Goal: Communication & Community: Answer question/provide support

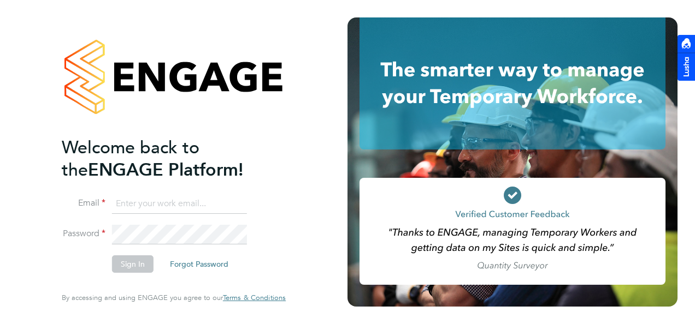
click at [238, 209] on input at bounding box center [179, 204] width 135 height 20
type input "kyle.johnson@prsjobs.com"
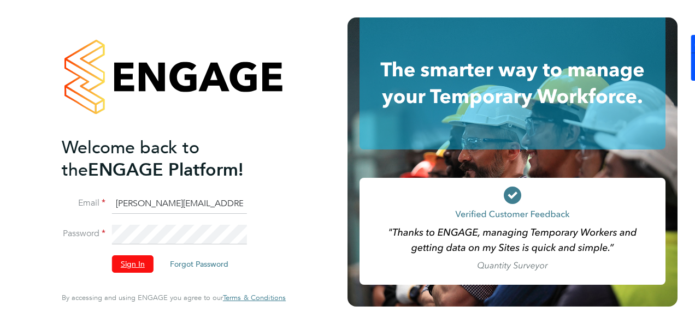
click at [145, 266] on button "Sign In" at bounding box center [133, 264] width 42 height 17
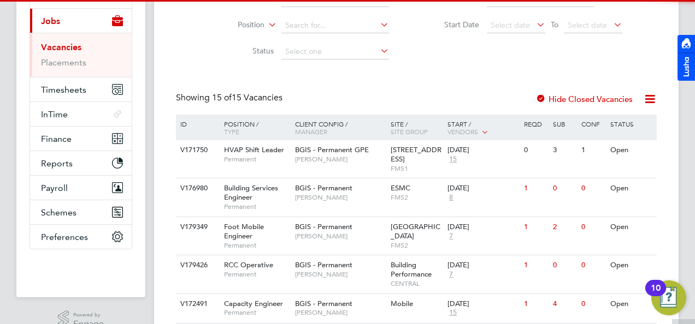
scroll to position [164, 0]
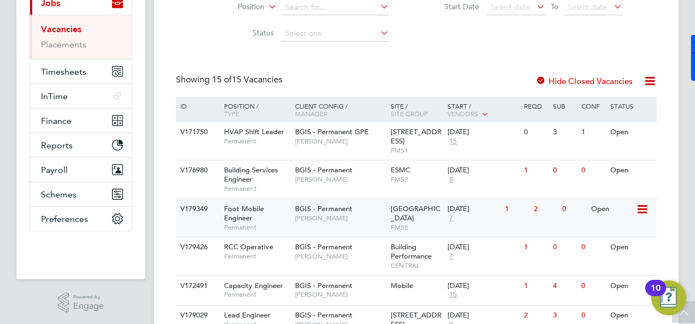
click at [339, 212] on span "BGIS - Permanent" at bounding box center [323, 208] width 57 height 9
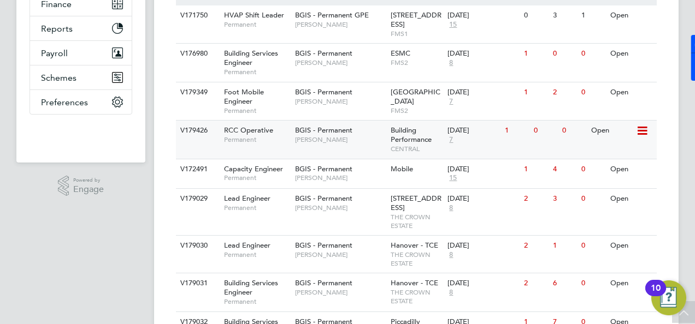
scroll to position [382, 0]
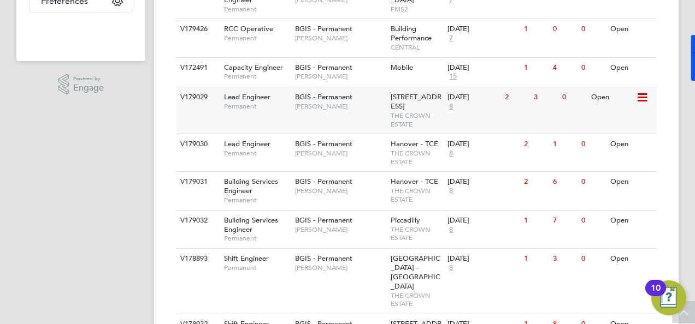
click at [343, 111] on div "BGIS - Permanent Kyriacos Savva" at bounding box center [340, 101] width 96 height 28
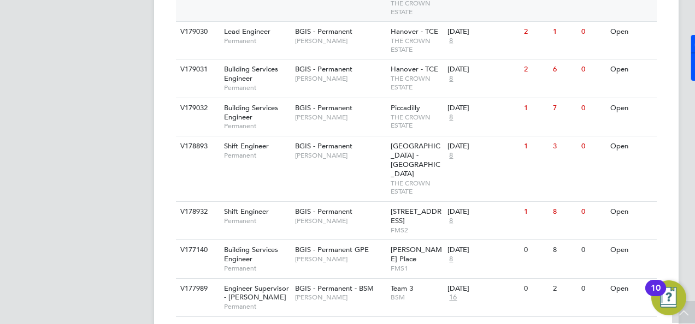
scroll to position [437, 0]
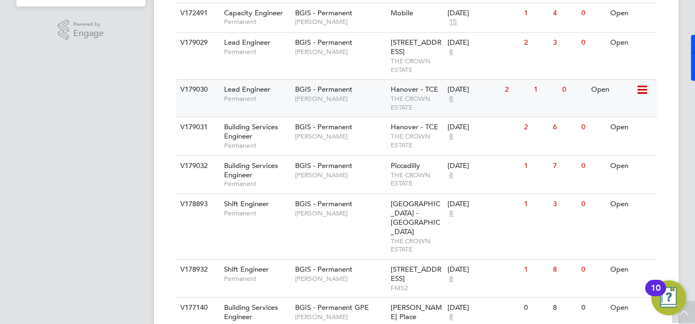
click at [268, 103] on span "Permanent" at bounding box center [257, 98] width 66 height 9
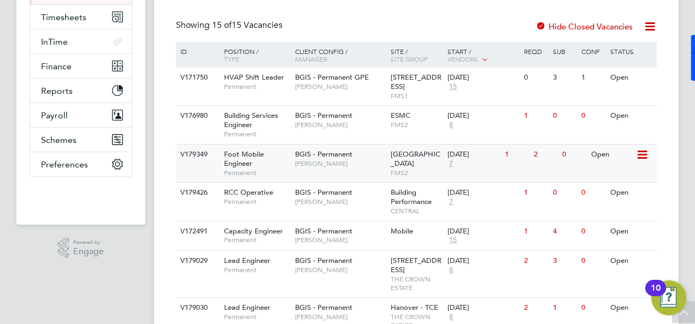
click at [316, 162] on span "Hamza Idris" at bounding box center [340, 163] width 90 height 9
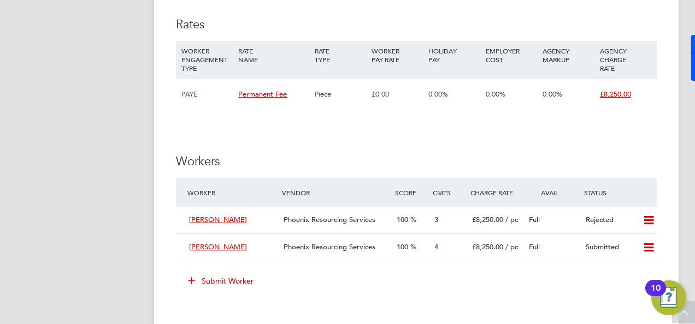
scroll to position [1311, 0]
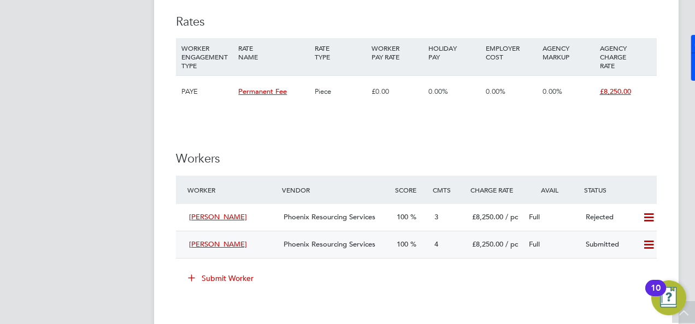
click at [243, 243] on div "Ricki Grayston" at bounding box center [232, 245] width 94 height 18
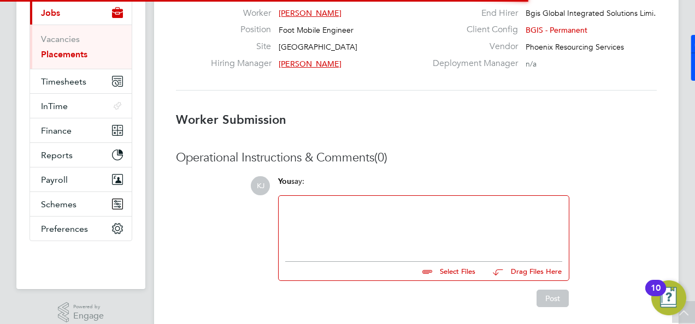
scroll to position [5, 5]
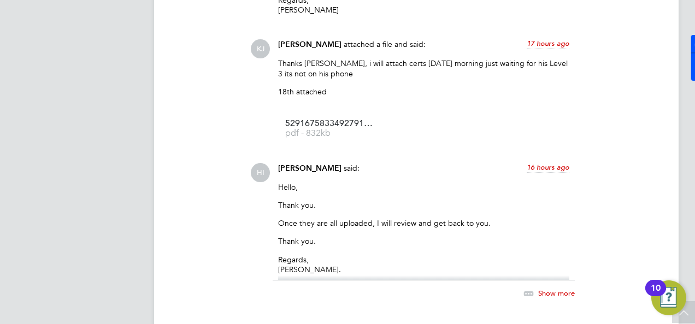
click at [317, 297] on div "Show more" at bounding box center [424, 288] width 302 height 25
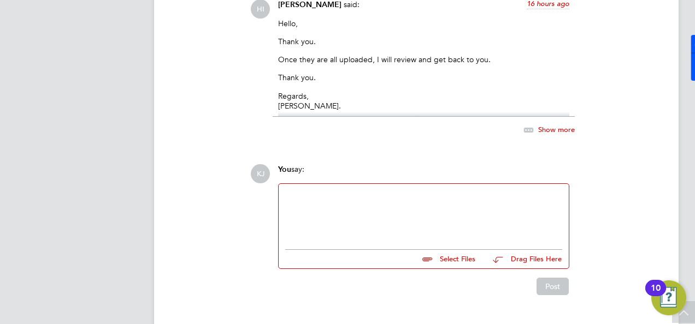
click at [308, 198] on div at bounding box center [423, 214] width 277 height 47
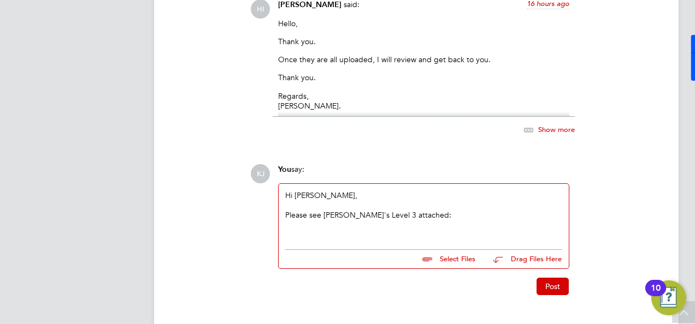
click at [441, 264] on input "file" at bounding box center [480, 257] width 164 height 15
type input "C:\fakepath\8693265703639813519.pdf.pdf"
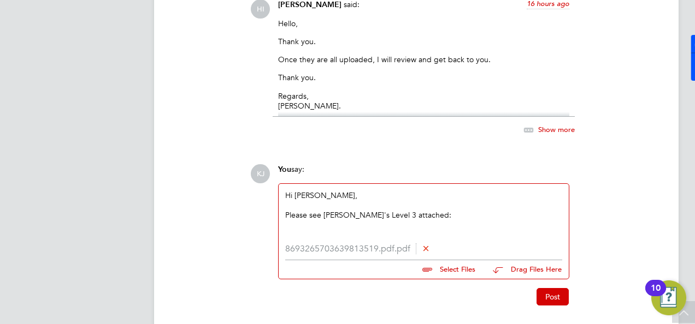
click at [488, 250] on li "8693265703639813519.pdf.pdf" at bounding box center [423, 249] width 277 height 10
click at [440, 222] on div "Hi Hamza, Please see Ricki's Level 3 attached:" at bounding box center [423, 214] width 277 height 47
click at [560, 297] on button "Post" at bounding box center [552, 296] width 32 height 17
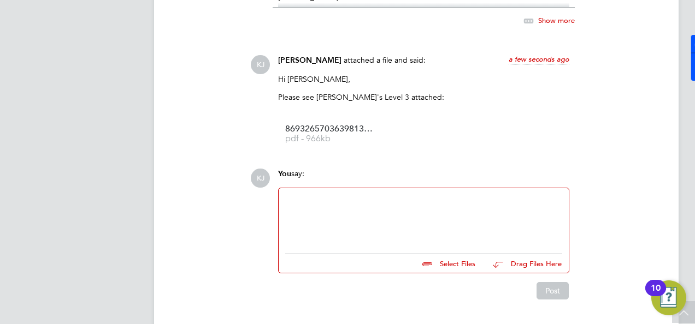
click at [470, 268] on input "file" at bounding box center [480, 262] width 164 height 15
click at [341, 216] on div at bounding box center [423, 218] width 277 height 47
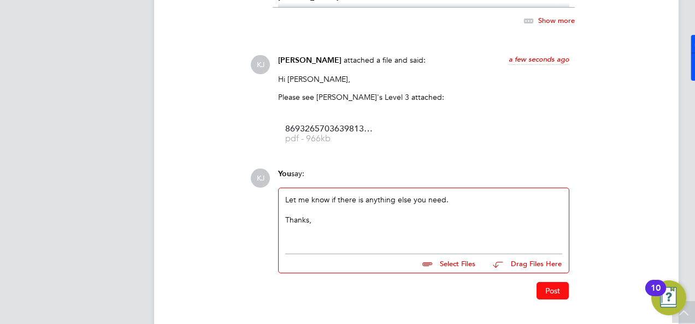
click at [543, 291] on button "Post" at bounding box center [552, 290] width 32 height 17
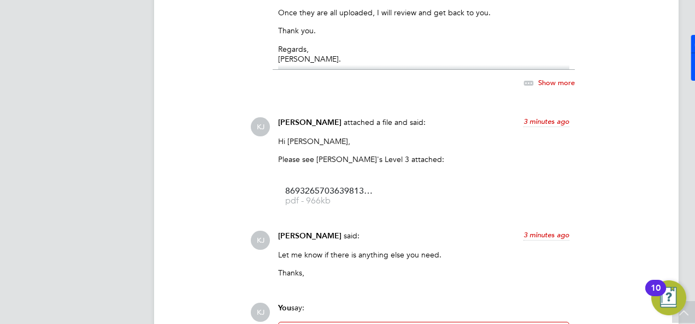
scroll to position [1621, 0]
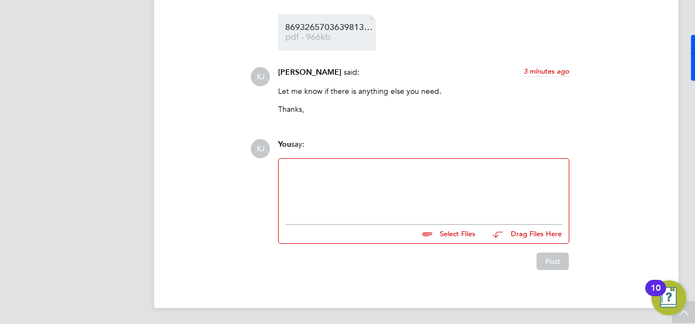
click at [299, 35] on span "pdf - 966kb" at bounding box center [328, 37] width 87 height 8
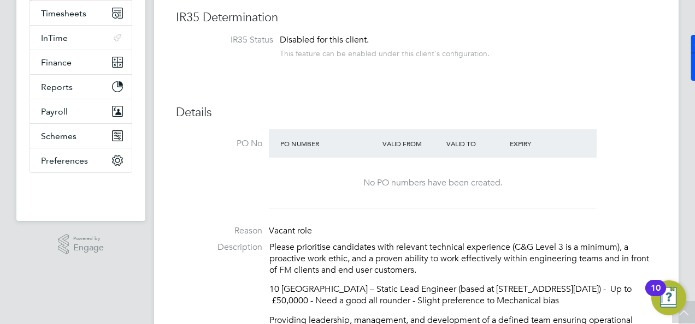
scroll to position [4, 0]
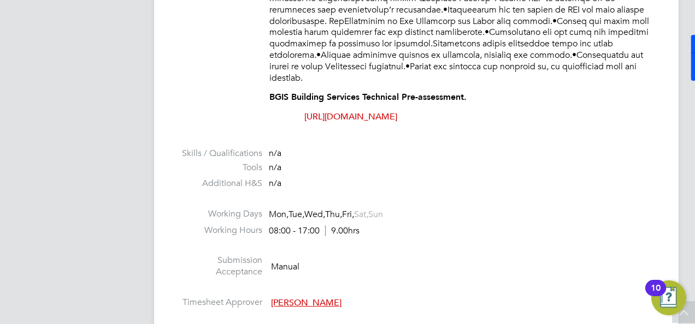
scroll to position [1042, 0]
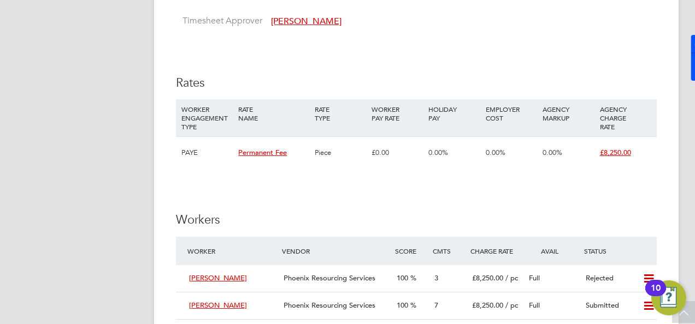
scroll to position [1411, 0]
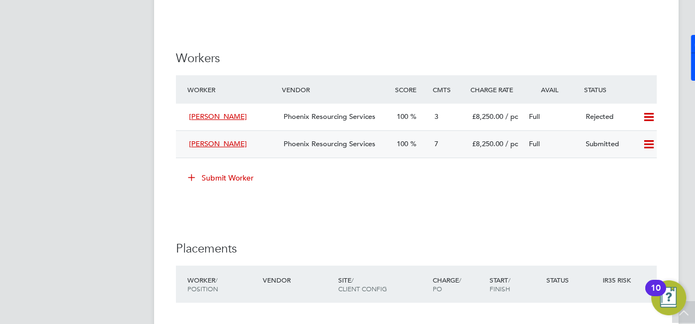
click at [240, 140] on div "[PERSON_NAME]" at bounding box center [232, 144] width 94 height 18
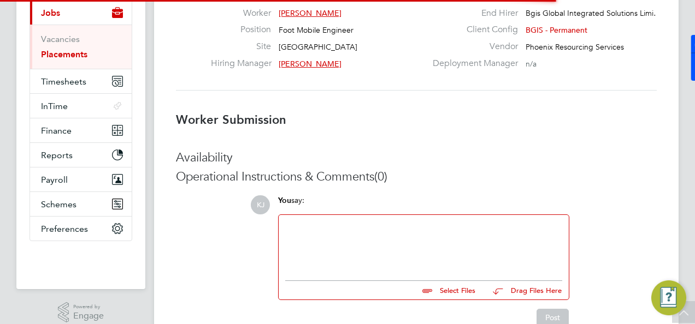
scroll to position [5, 5]
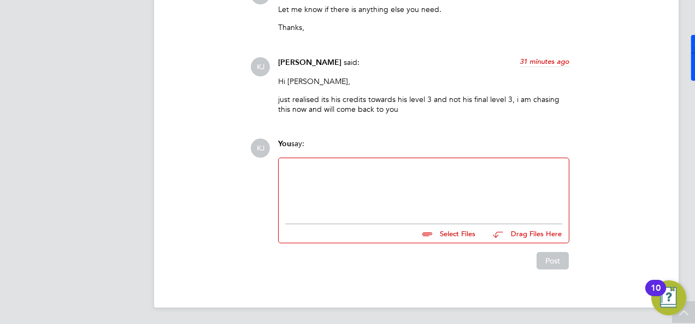
click at [339, 187] on div at bounding box center [423, 188] width 277 height 47
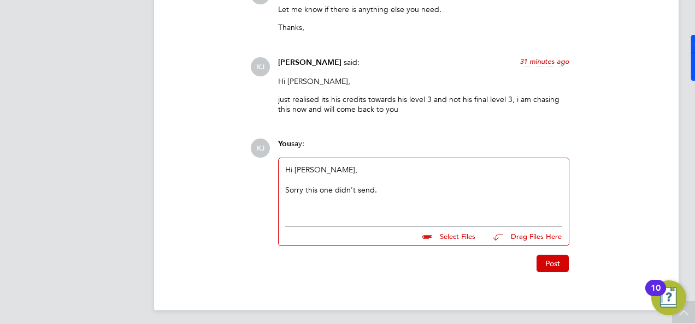
click at [437, 239] on input "file" at bounding box center [480, 234] width 164 height 15
type input "C:\fakepath\Image (1).jpg"
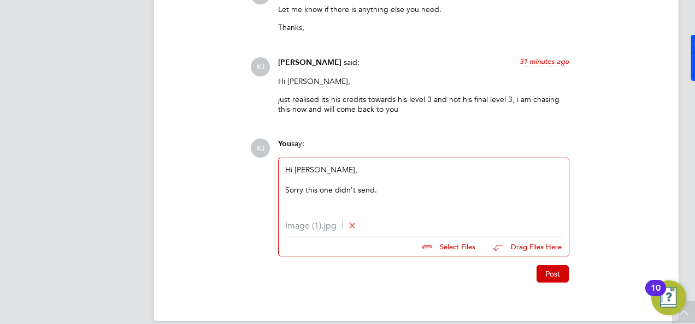
click at [369, 245] on div "Image (1).jpg Select Files Drag Files Here" at bounding box center [423, 238] width 277 height 35
click at [567, 272] on button "Post" at bounding box center [552, 273] width 32 height 17
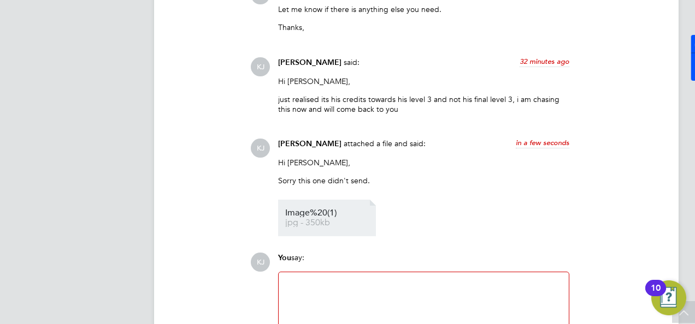
click at [315, 210] on span "Image%20(1)" at bounding box center [328, 213] width 87 height 8
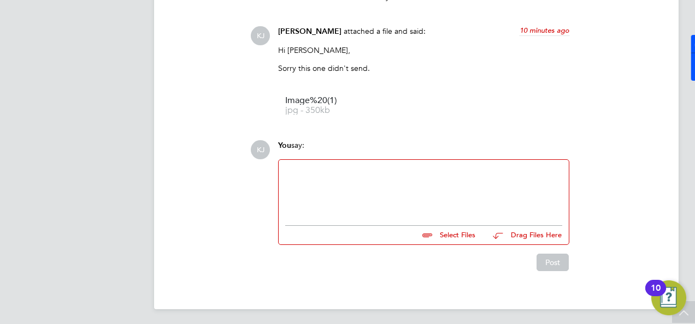
scroll to position [1817, 0]
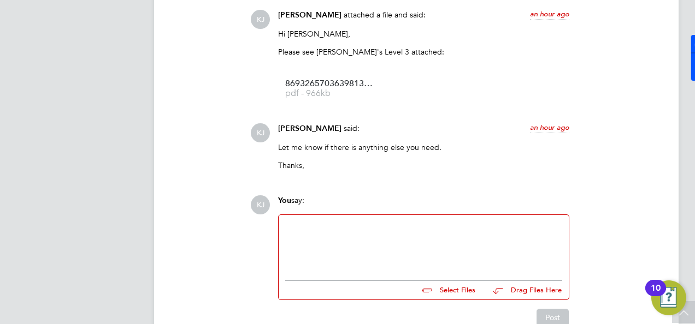
scroll to position [1512, 0]
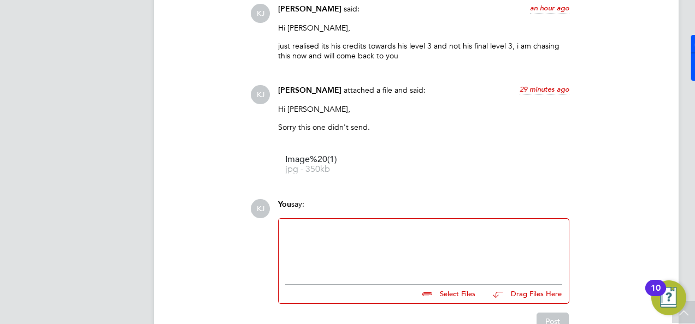
scroll to position [1802, 0]
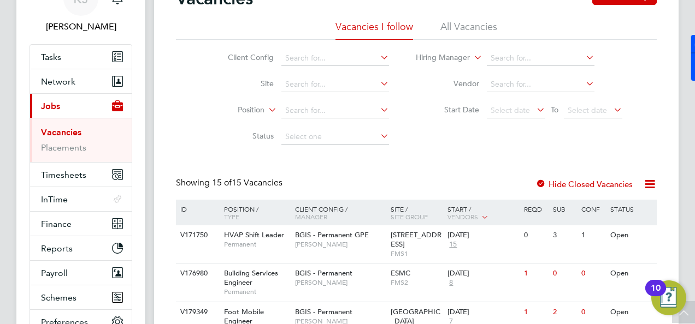
scroll to position [55, 0]
